Goal: Navigation & Orientation: Understand site structure

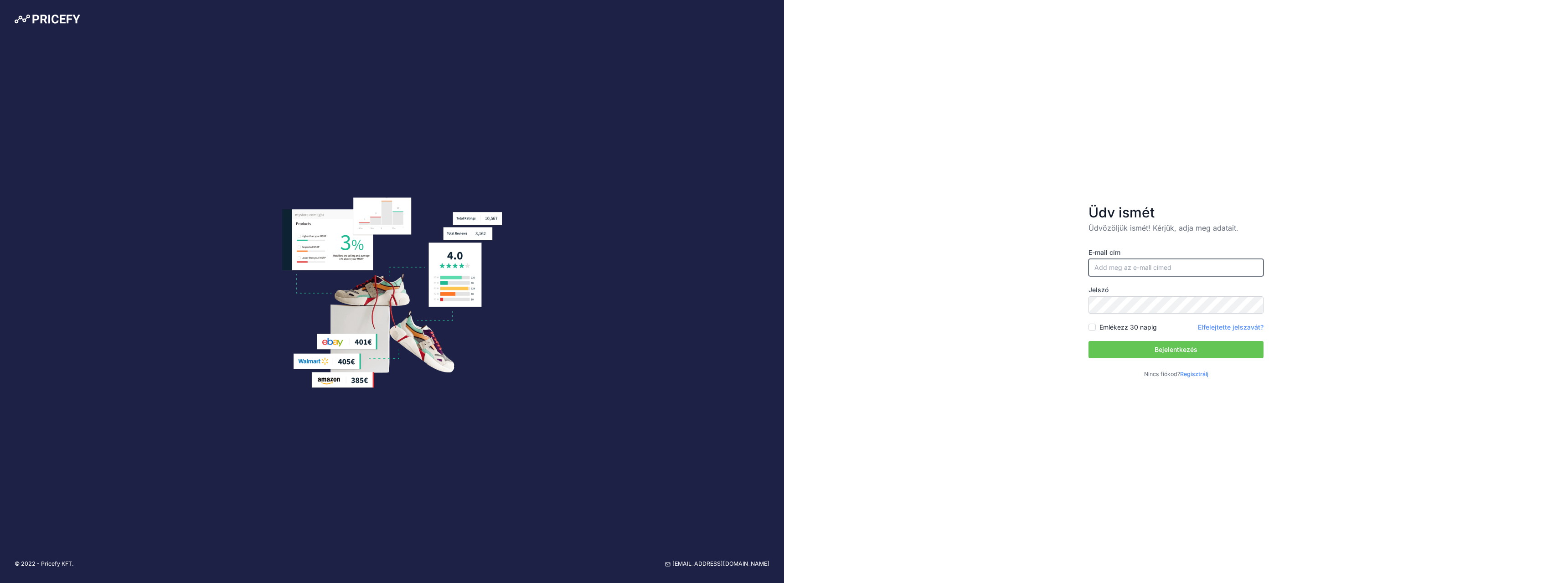
type input "[EMAIL_ADDRESS][DOMAIN_NAME]"
click at [1155, 344] on button "Bejelentkezés" at bounding box center [1176, 349] width 175 height 17
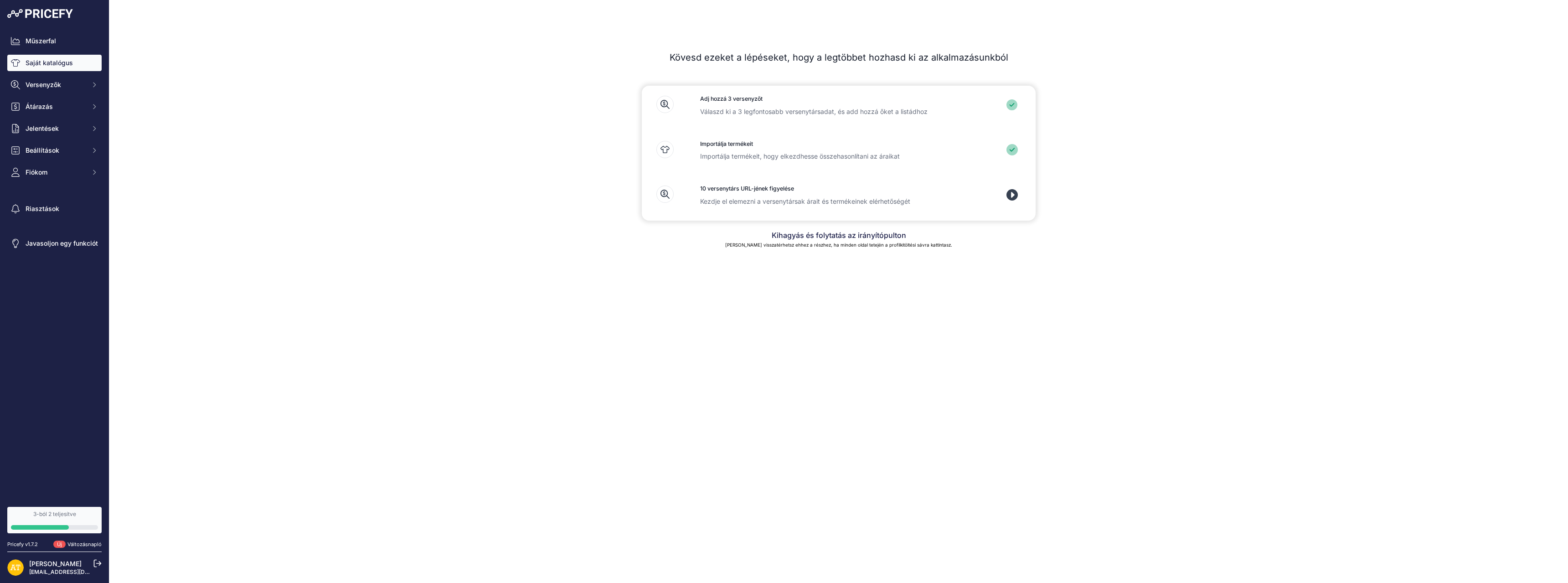
click at [61, 67] on font "Saját katalógus" at bounding box center [49, 63] width 47 height 9
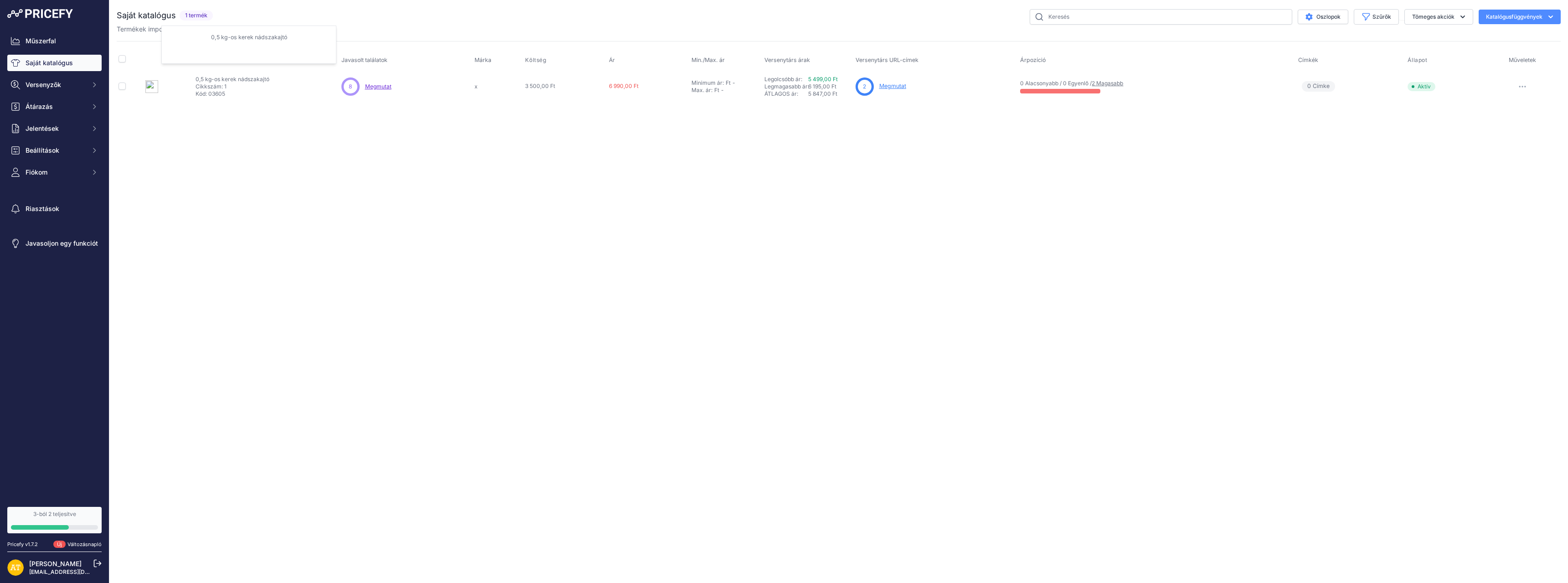
click at [149, 88] on img at bounding box center [152, 86] width 13 height 13
click at [150, 80] on img at bounding box center [152, 86] width 13 height 13
click at [153, 85] on img at bounding box center [152, 86] width 13 height 13
click at [75, 85] on span "Versenyzők" at bounding box center [55, 85] width 60 height 9
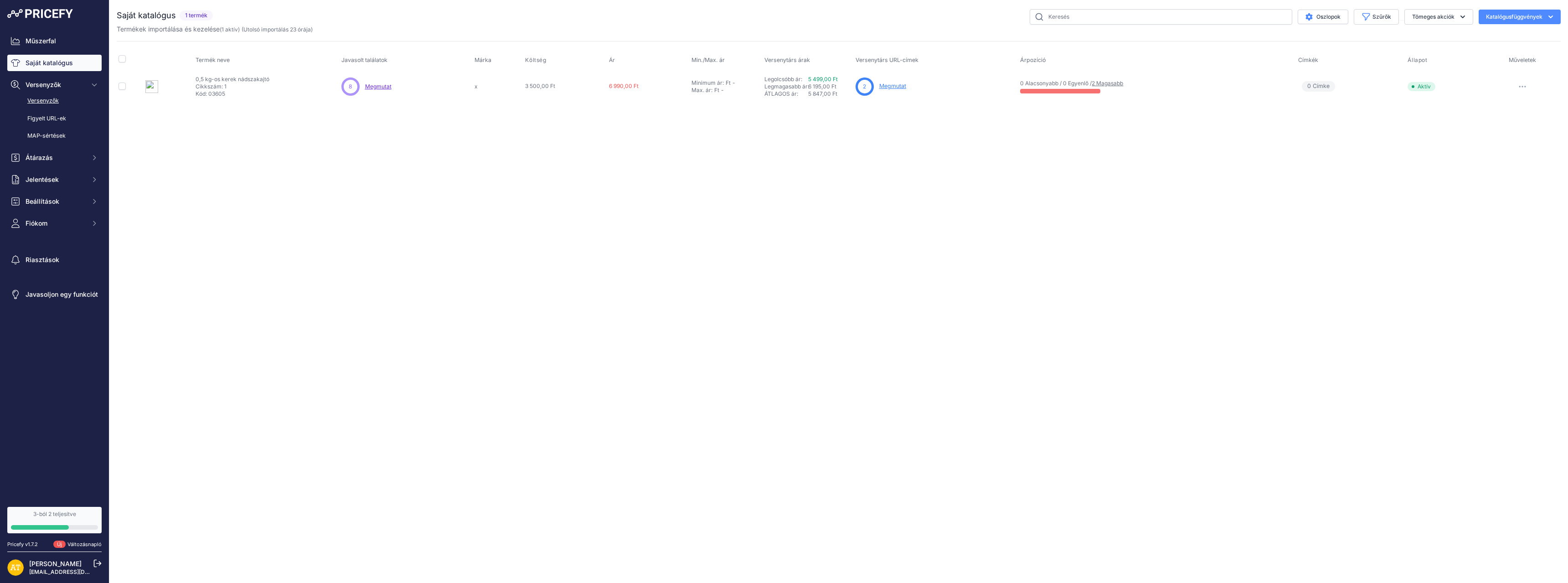
click at [66, 99] on link "Versenyzők" at bounding box center [54, 101] width 94 height 16
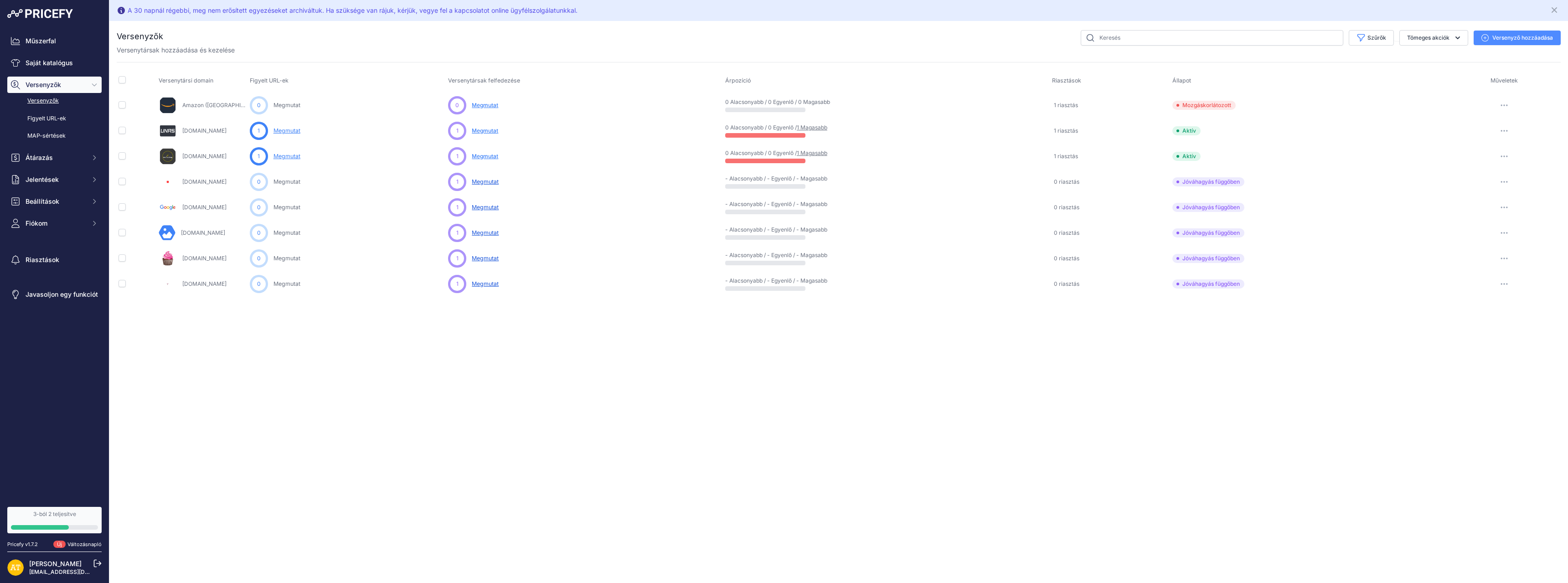
click at [485, 206] on font "Megmutat" at bounding box center [485, 207] width 27 height 7
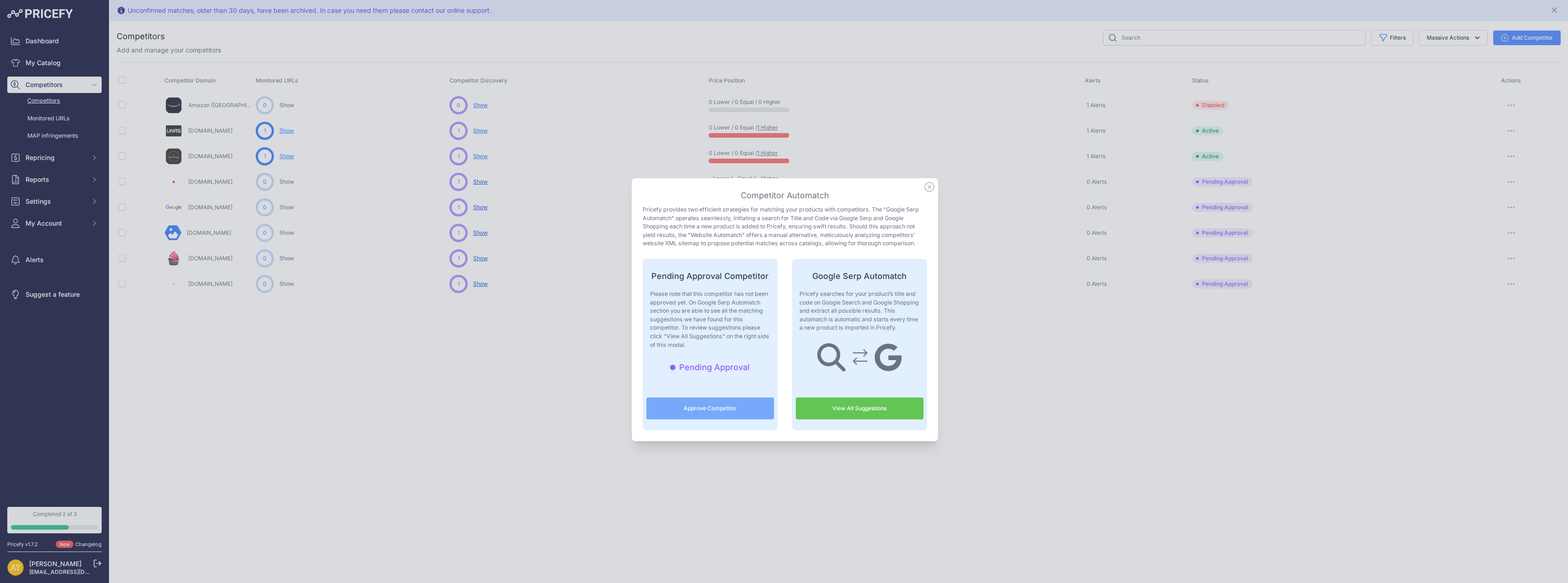
click at [926, 187] on icon at bounding box center [929, 187] width 9 height 9
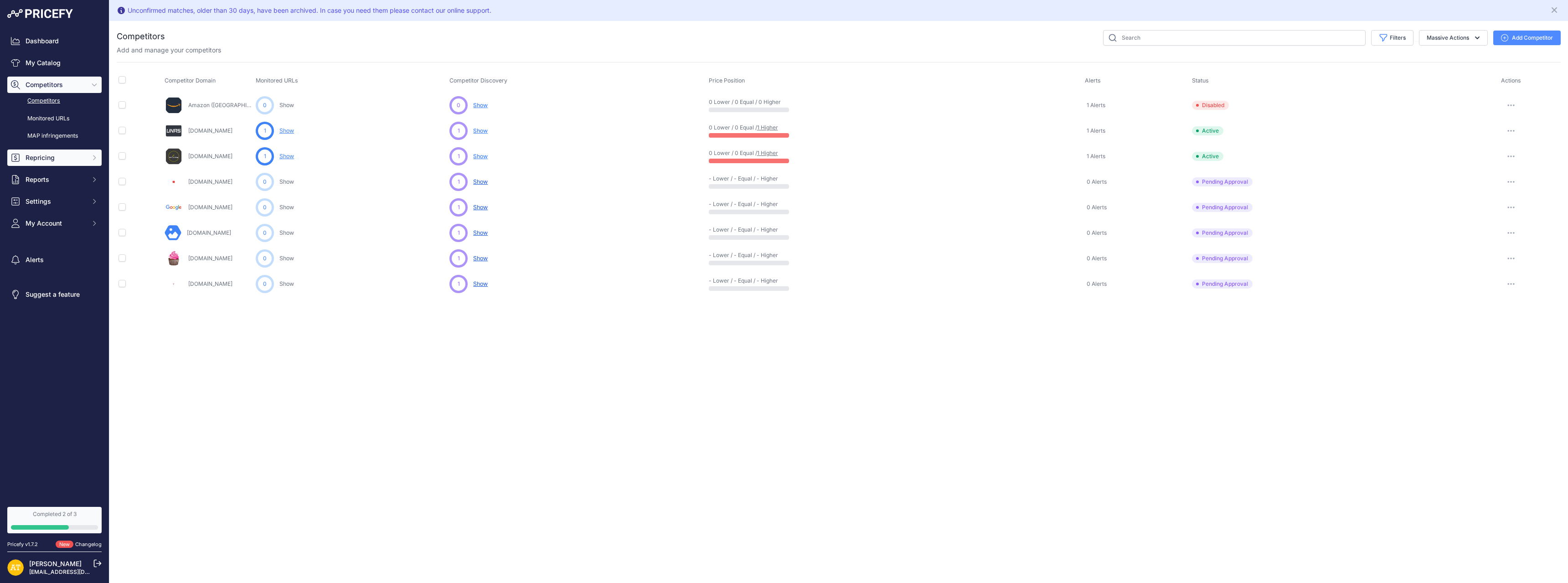
click at [87, 161] on button "Repricing" at bounding box center [54, 158] width 94 height 16
click at [83, 172] on link "My Repricing Rules" at bounding box center [54, 174] width 94 height 16
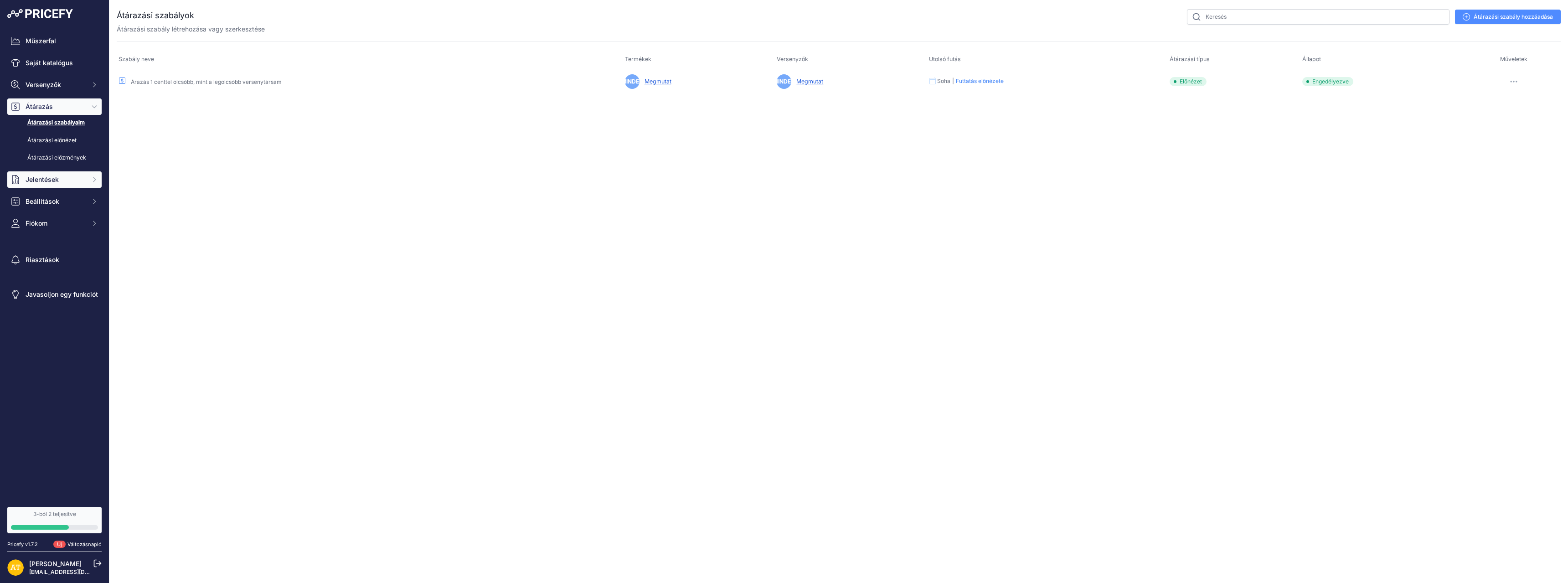
click at [82, 181] on span "Jelentések" at bounding box center [55, 180] width 60 height 9
